Goal: Task Accomplishment & Management: Manage account settings

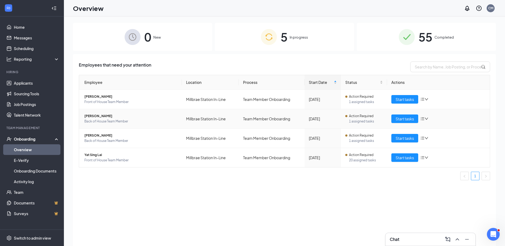
click at [107, 118] on span "[PERSON_NAME]" at bounding box center [130, 115] width 93 height 5
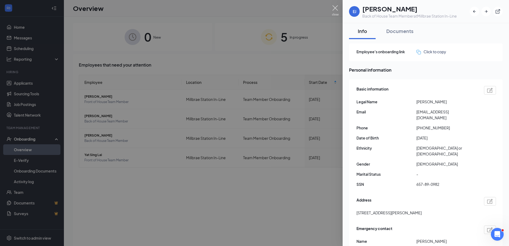
click at [335, 8] on img at bounding box center [335, 10] width 7 height 10
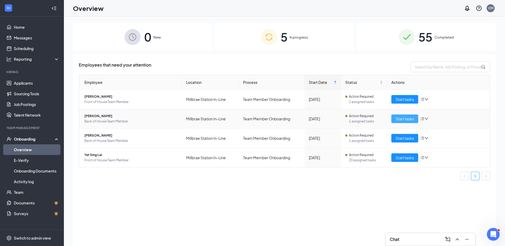
click at [395, 116] on span "Start tasks" at bounding box center [404, 119] width 18 height 6
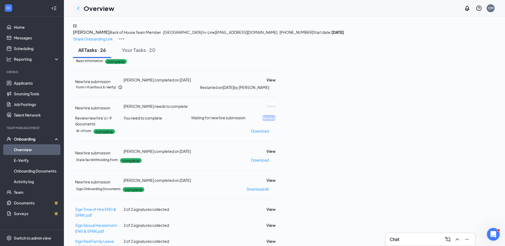
click at [76, 7] on icon "ChevronLeft" at bounding box center [78, 8] width 6 height 6
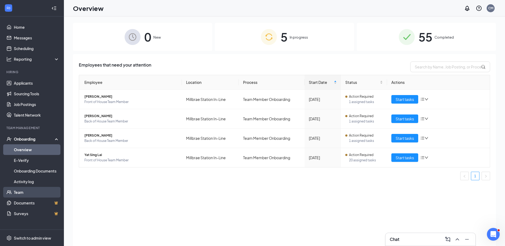
click at [29, 195] on link "Team" at bounding box center [36, 192] width 45 height 11
